Goal: Task Accomplishment & Management: Manage account settings

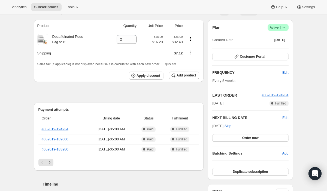
scroll to position [45, 0]
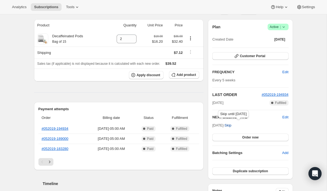
click at [231, 125] on span "Skip" at bounding box center [227, 125] width 7 height 5
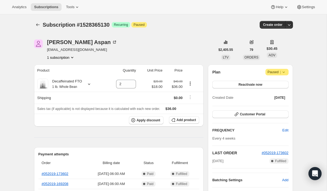
click at [283, 70] on icon at bounding box center [283, 71] width 5 height 5
click at [274, 74] on span "Paused |" at bounding box center [276, 71] width 19 height 5
click at [293, 77] on div "Cancel subscription" at bounding box center [274, 83] width 37 height 12
click at [285, 73] on icon at bounding box center [283, 71] width 5 height 5
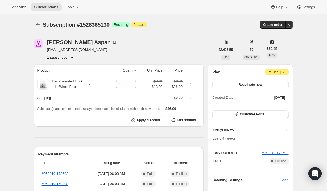
click at [285, 73] on icon at bounding box center [283, 71] width 5 height 5
click at [265, 82] on button "Reactivate now" at bounding box center [250, 85] width 76 height 8
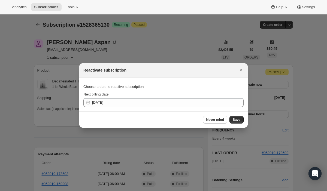
click at [145, 98] on div "Next billing date 2025-09-28" at bounding box center [163, 99] width 160 height 15
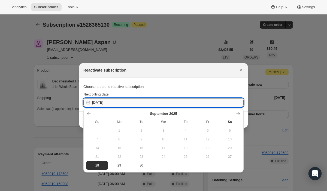
click at [142, 102] on input "2025-09-28" at bounding box center [167, 102] width 151 height 9
click at [238, 113] on icon "Show next month, October 2025" at bounding box center [237, 113] width 5 height 5
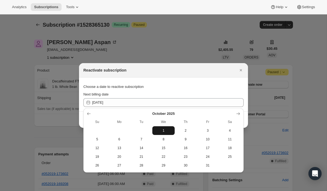
click at [159, 131] on span "1" at bounding box center [163, 130] width 18 height 4
type input "2025-10-01"
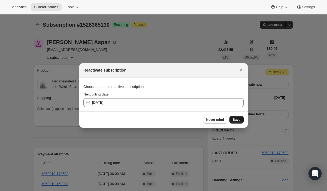
click at [237, 119] on span "Save" at bounding box center [236, 120] width 8 height 4
